Goal: Find specific page/section: Find specific page/section

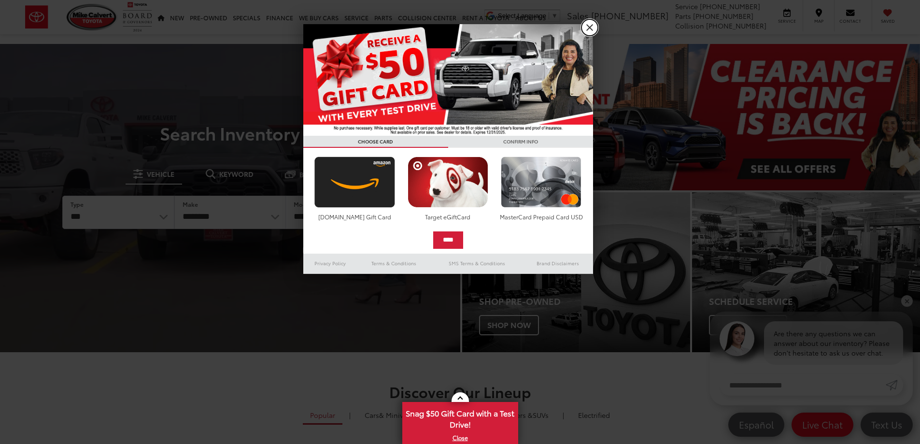
click at [590, 31] on link "X" at bounding box center [589, 27] width 16 height 16
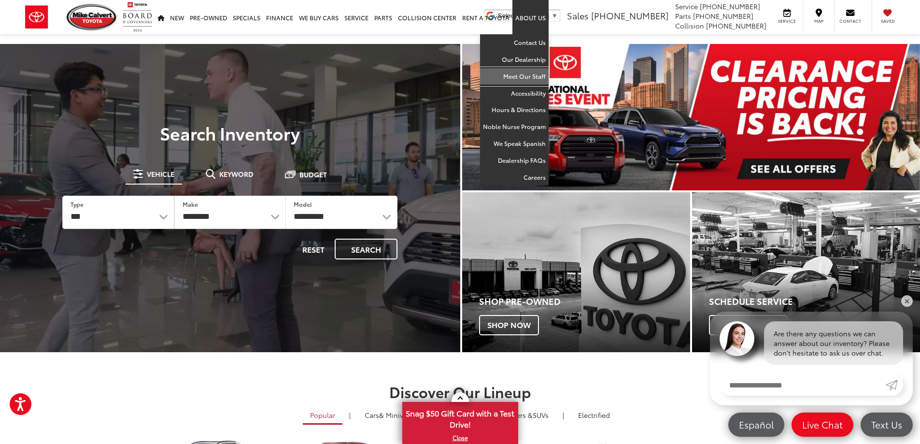
click at [522, 81] on link "Meet Our Staff" at bounding box center [514, 76] width 69 height 17
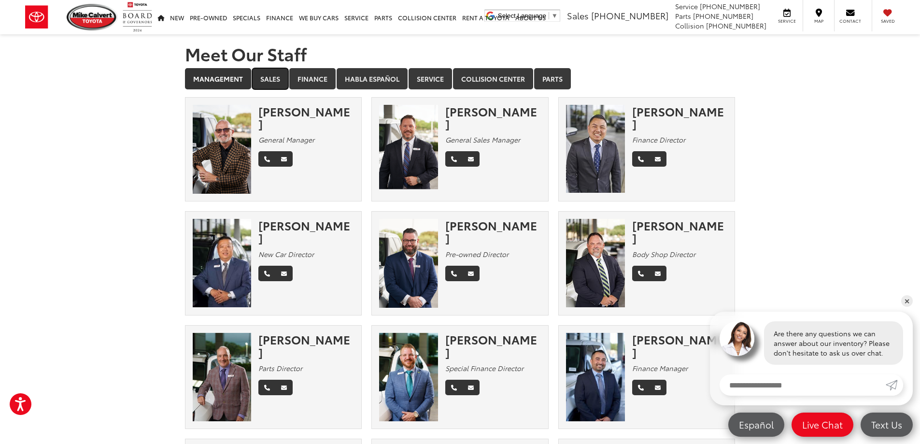
click at [268, 78] on link "Sales" at bounding box center [270, 78] width 36 height 21
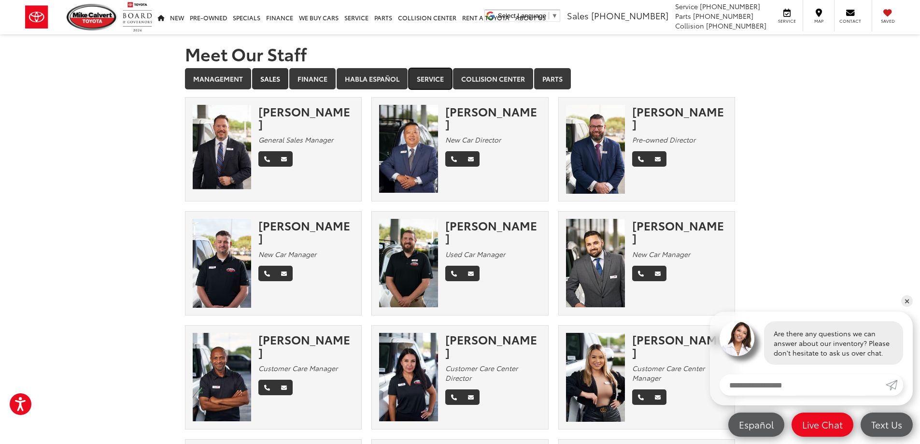
click at [415, 72] on link "Service" at bounding box center [429, 78] width 43 height 21
